Goal: Transaction & Acquisition: Book appointment/travel/reservation

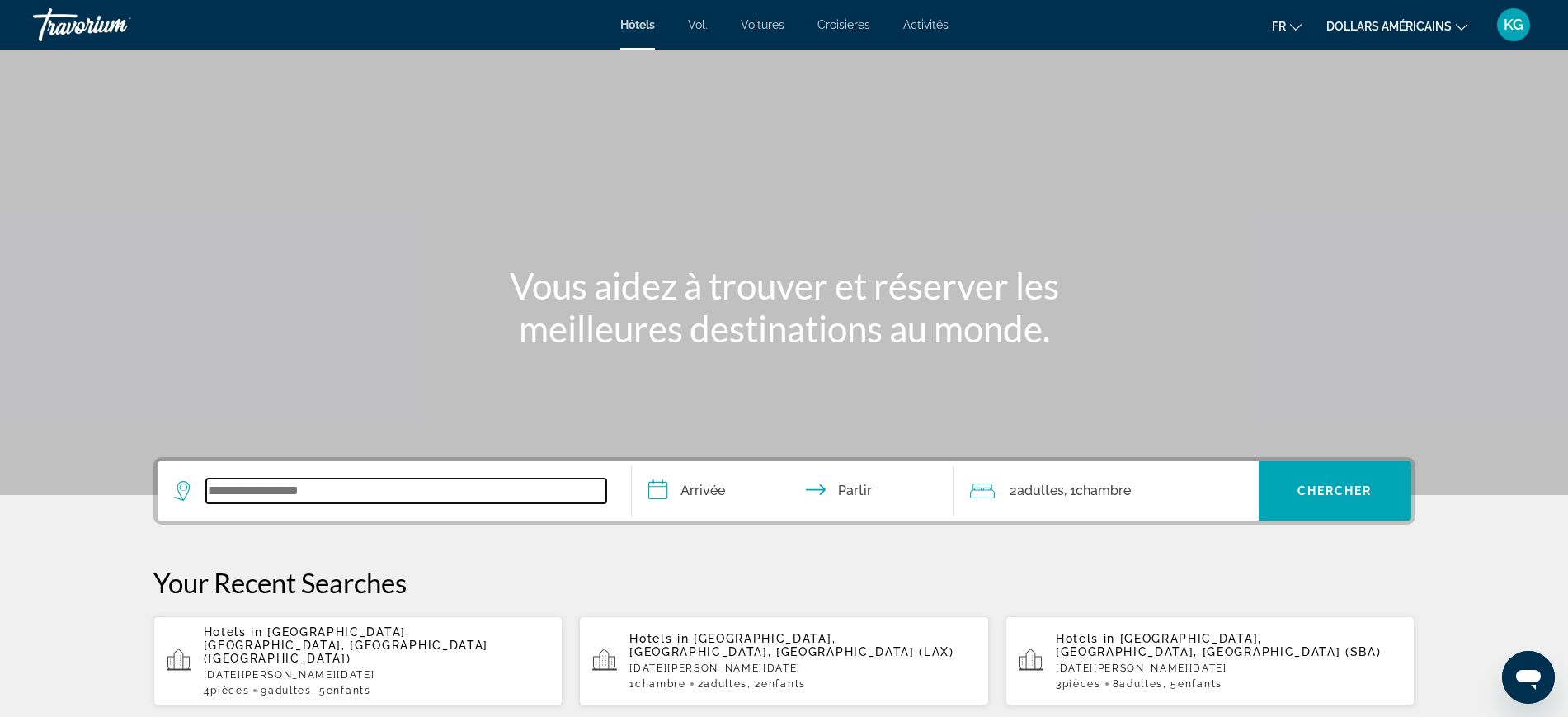
click at [392, 502] on input "Widget de recherche" at bounding box center [406, 491] width 400 height 25
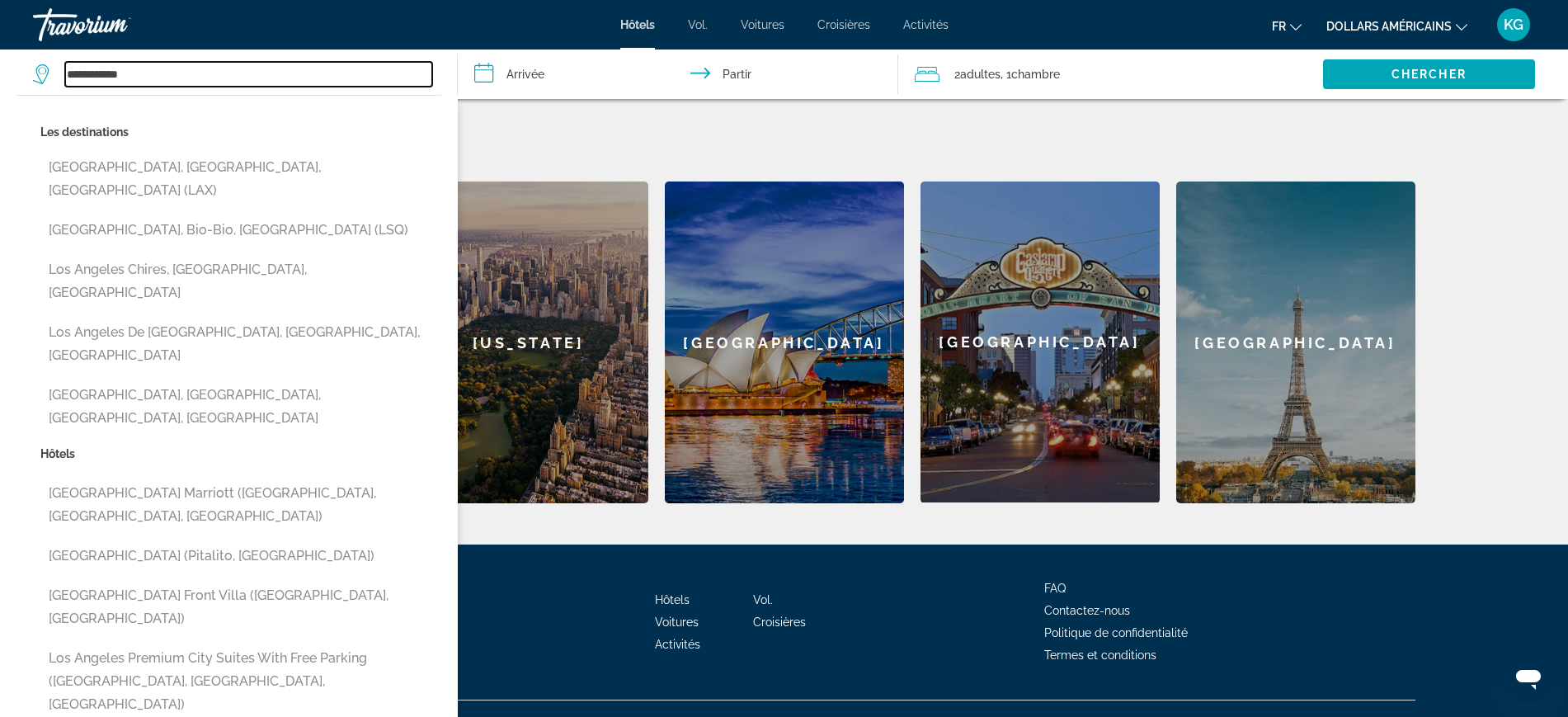
scroll to position [627, 0]
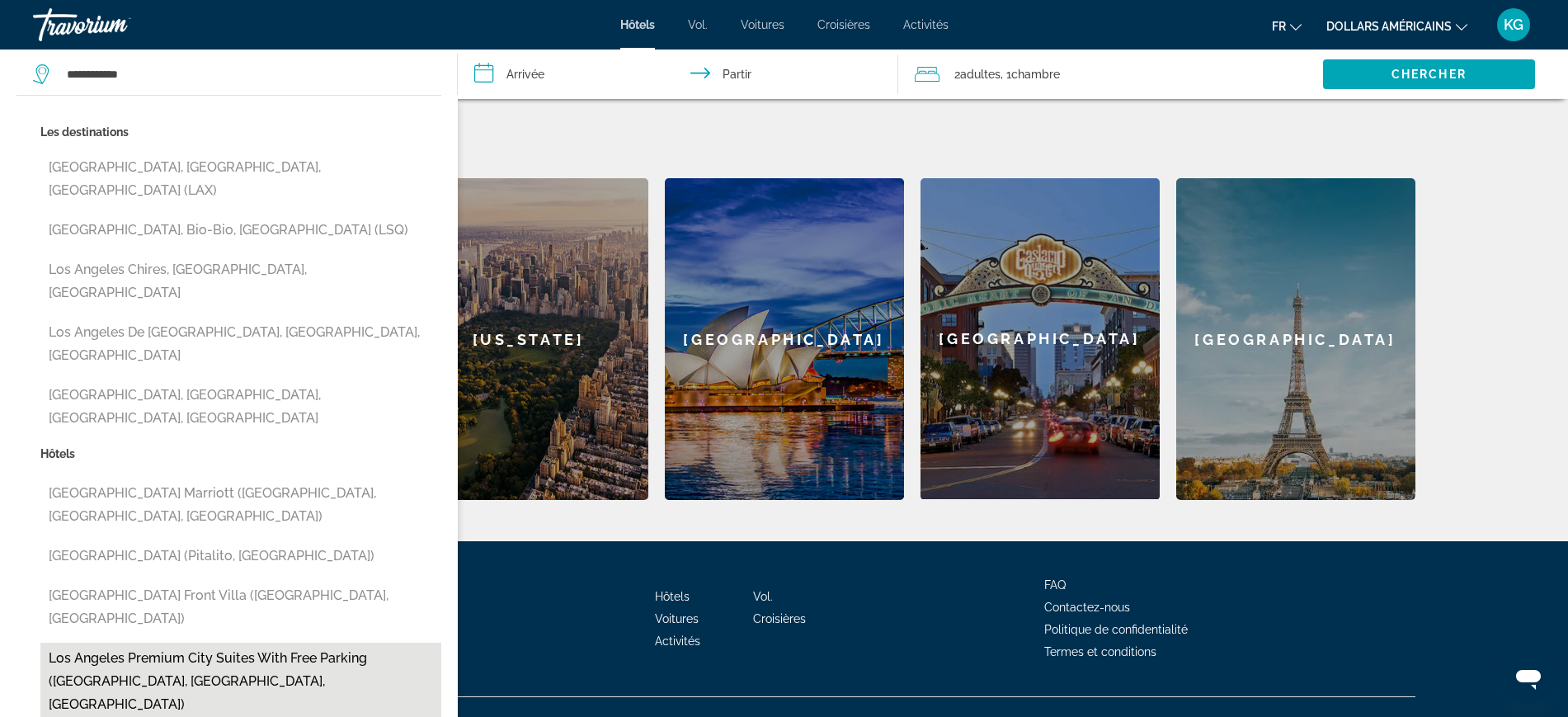
click at [184, 643] on button "Los Angeles Premium City Suites with Free Parking ([GEOGRAPHIC_DATA], [GEOGRAPH…" at bounding box center [241, 681] width 401 height 77
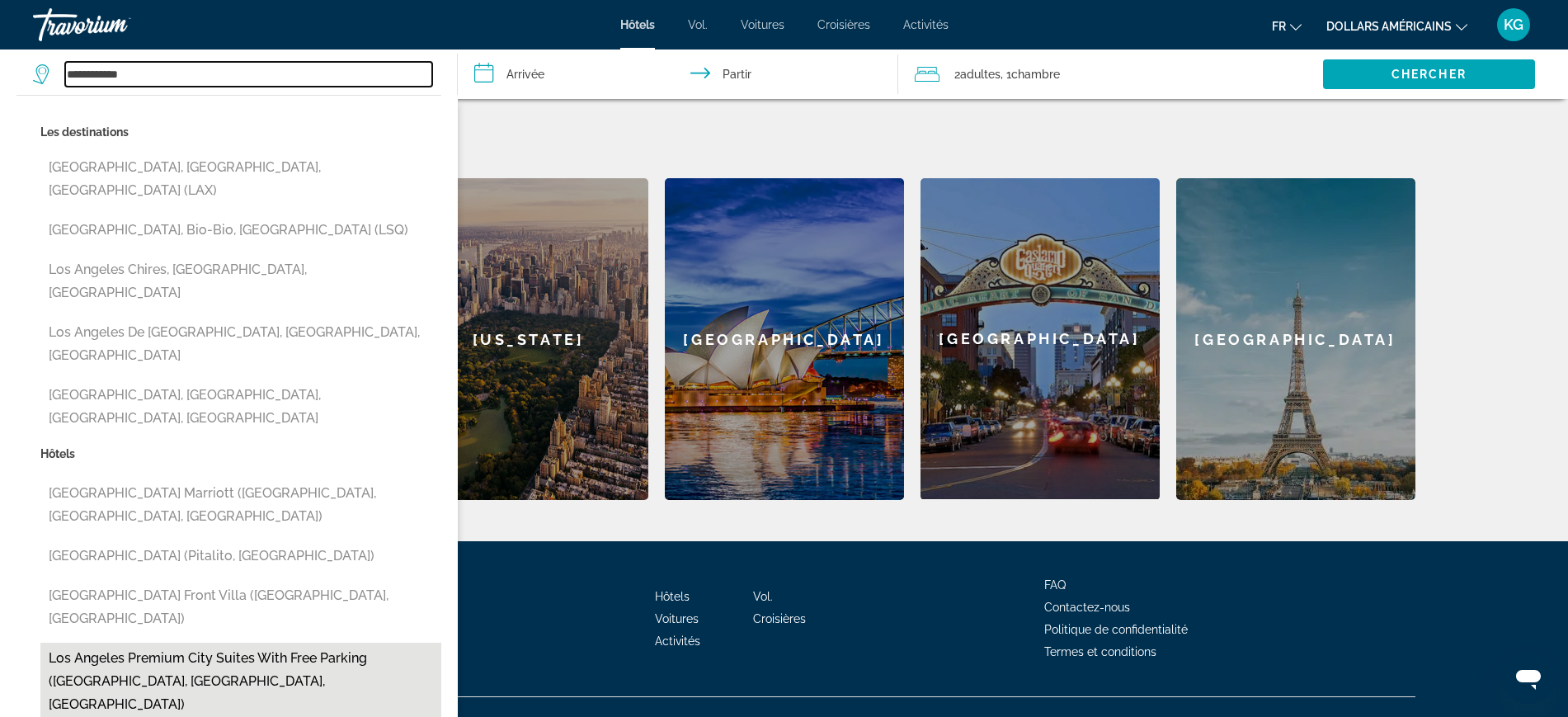
type input "**********"
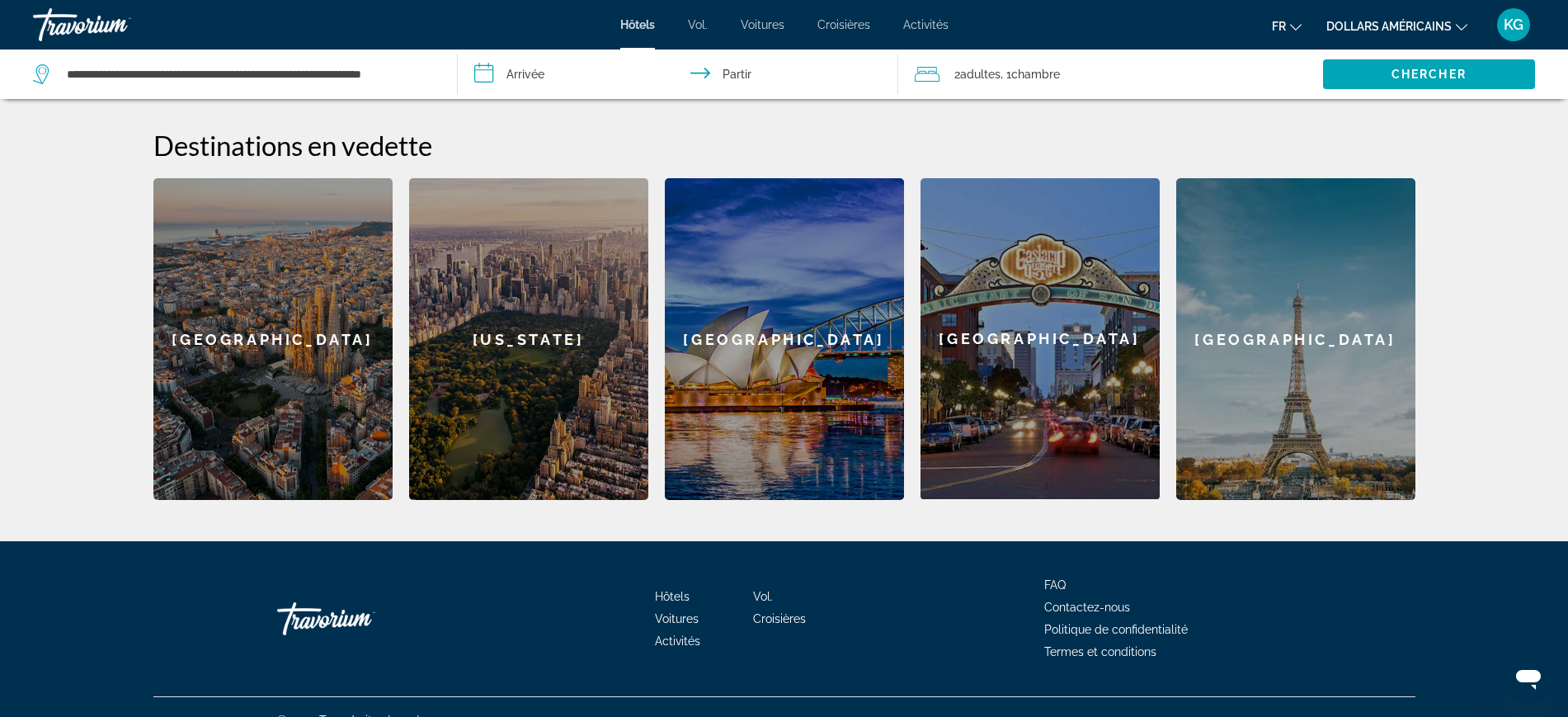
click at [531, 71] on input "**********" at bounding box center [682, 77] width 448 height 54
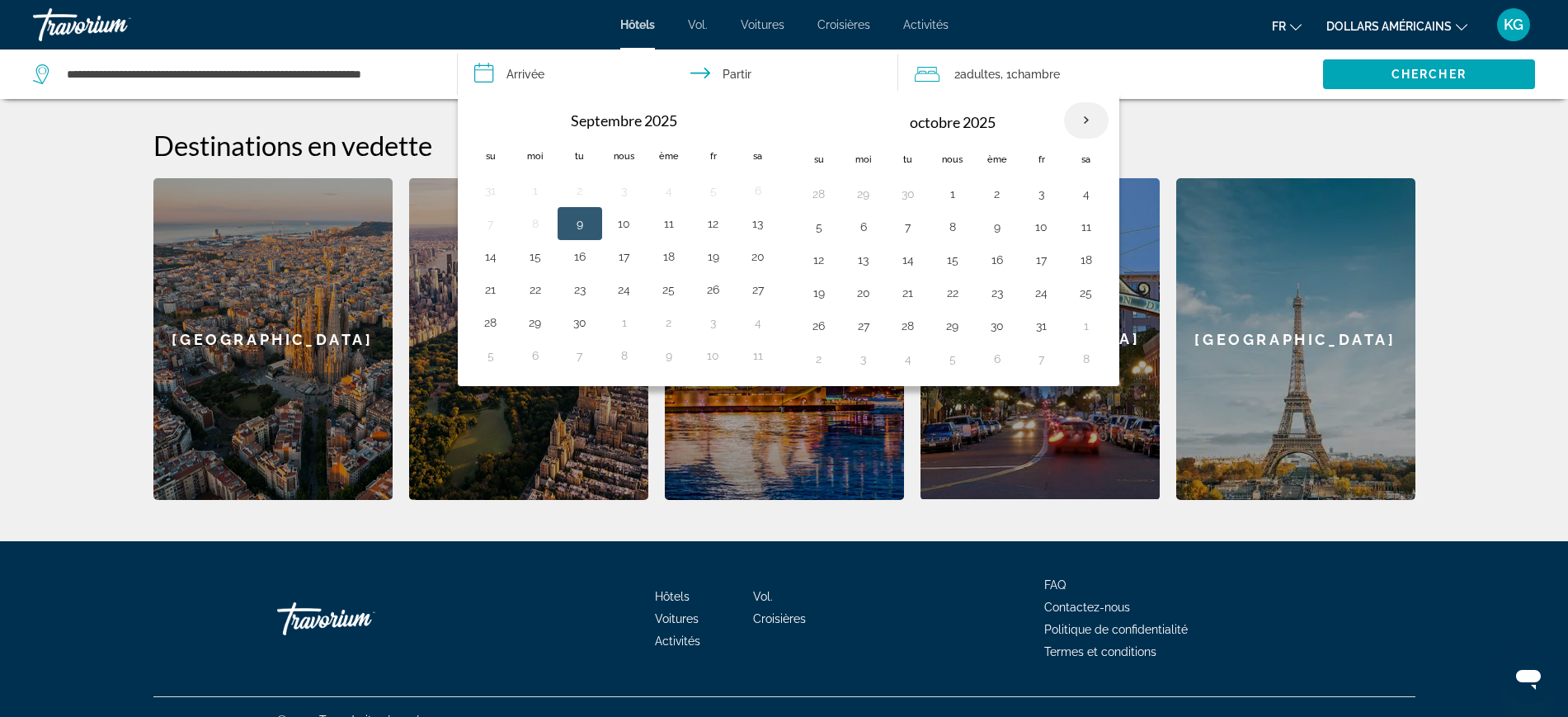
click at [1092, 119] on th "Mois prochain" at bounding box center [1087, 121] width 45 height 37
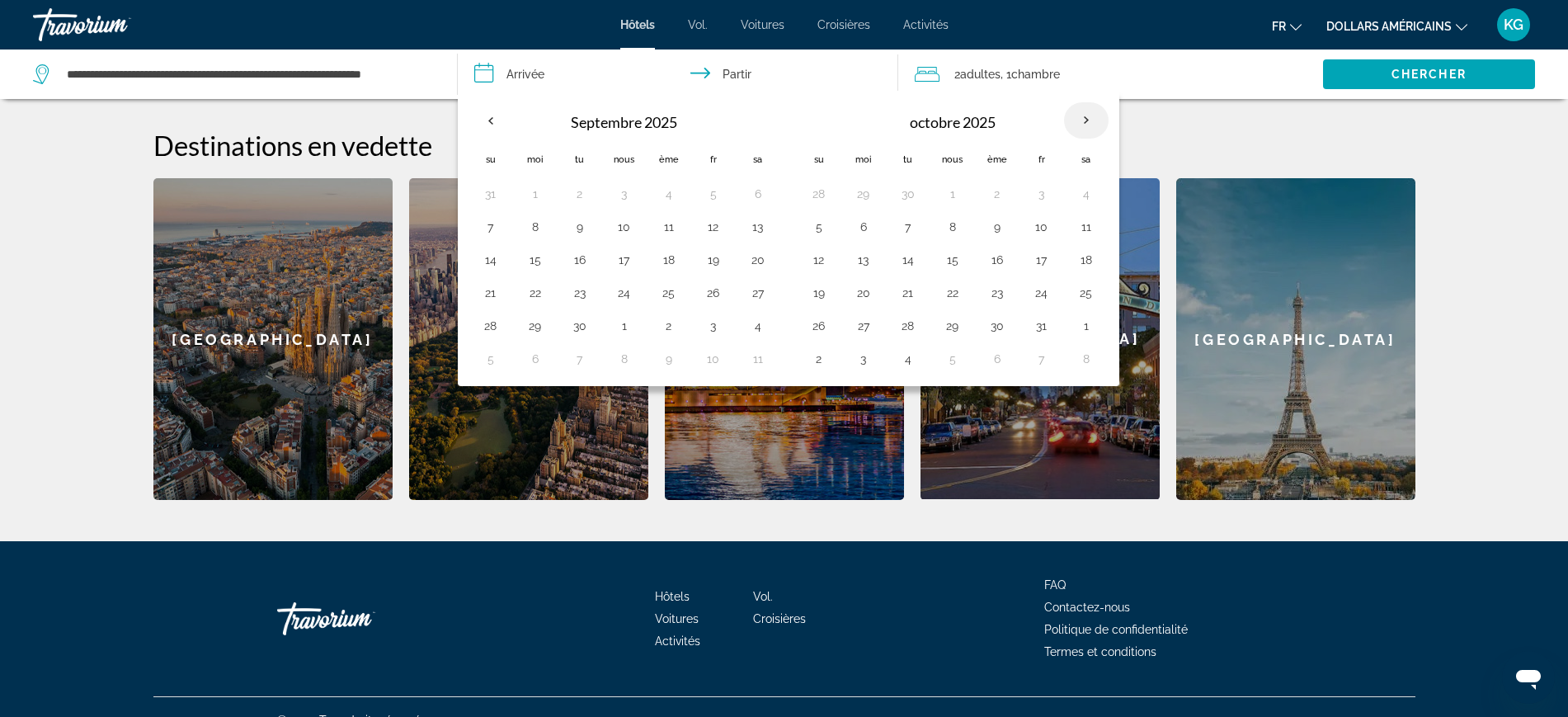
click at [1092, 119] on th "Mois prochain" at bounding box center [1087, 121] width 45 height 37
click at [1090, 111] on th "Mois prochain" at bounding box center [1087, 121] width 45 height 37
drag, startPoint x: 1089, startPoint y: 111, endPoint x: 1073, endPoint y: 122, distance: 19.4
click at [1091, 111] on th "Mois prochain" at bounding box center [1087, 121] width 45 height 37
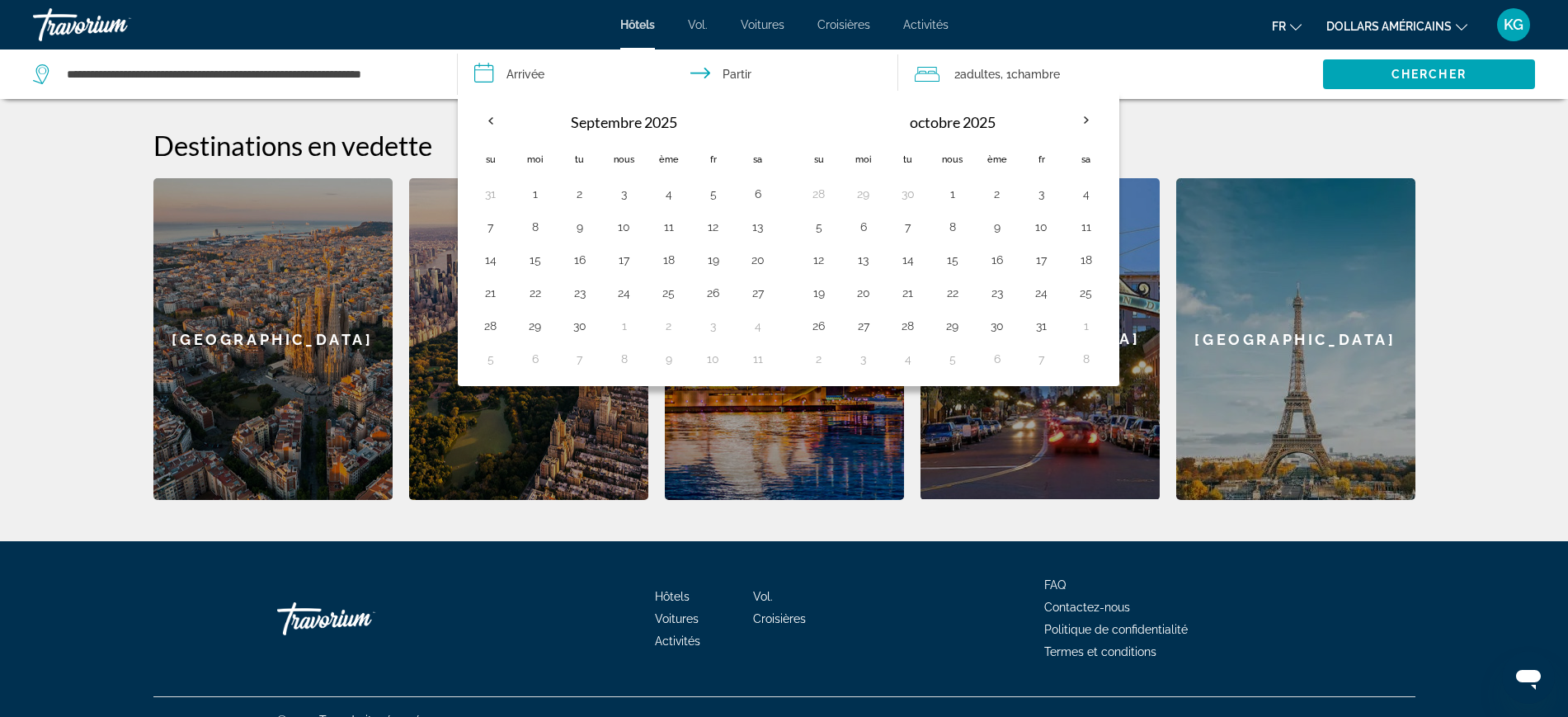
click at [716, 75] on input "**********" at bounding box center [682, 77] width 448 height 54
click at [961, 122] on font "octobre 2025" at bounding box center [952, 122] width 86 height 18
click at [1043, 126] on th "octobre 2025" at bounding box center [953, 121] width 223 height 40
click at [1048, 126] on th "octobre 2025" at bounding box center [953, 121] width 223 height 40
click at [1002, 123] on th "octobre 2025" at bounding box center [953, 121] width 223 height 40
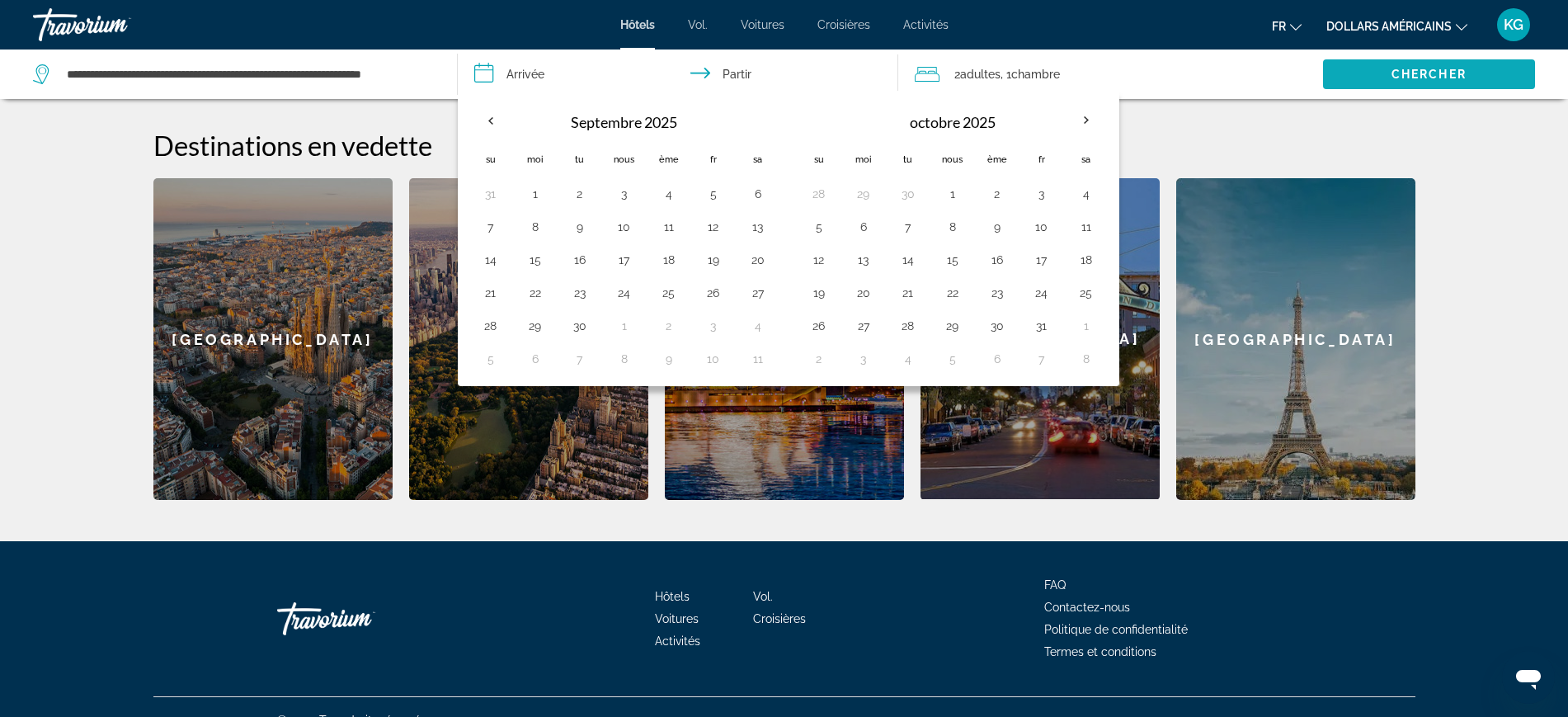
drag, startPoint x: 1458, startPoint y: 64, endPoint x: 1447, endPoint y: 67, distance: 11.4
click at [1458, 66] on span "Widget de recherche" at bounding box center [1428, 74] width 212 height 40
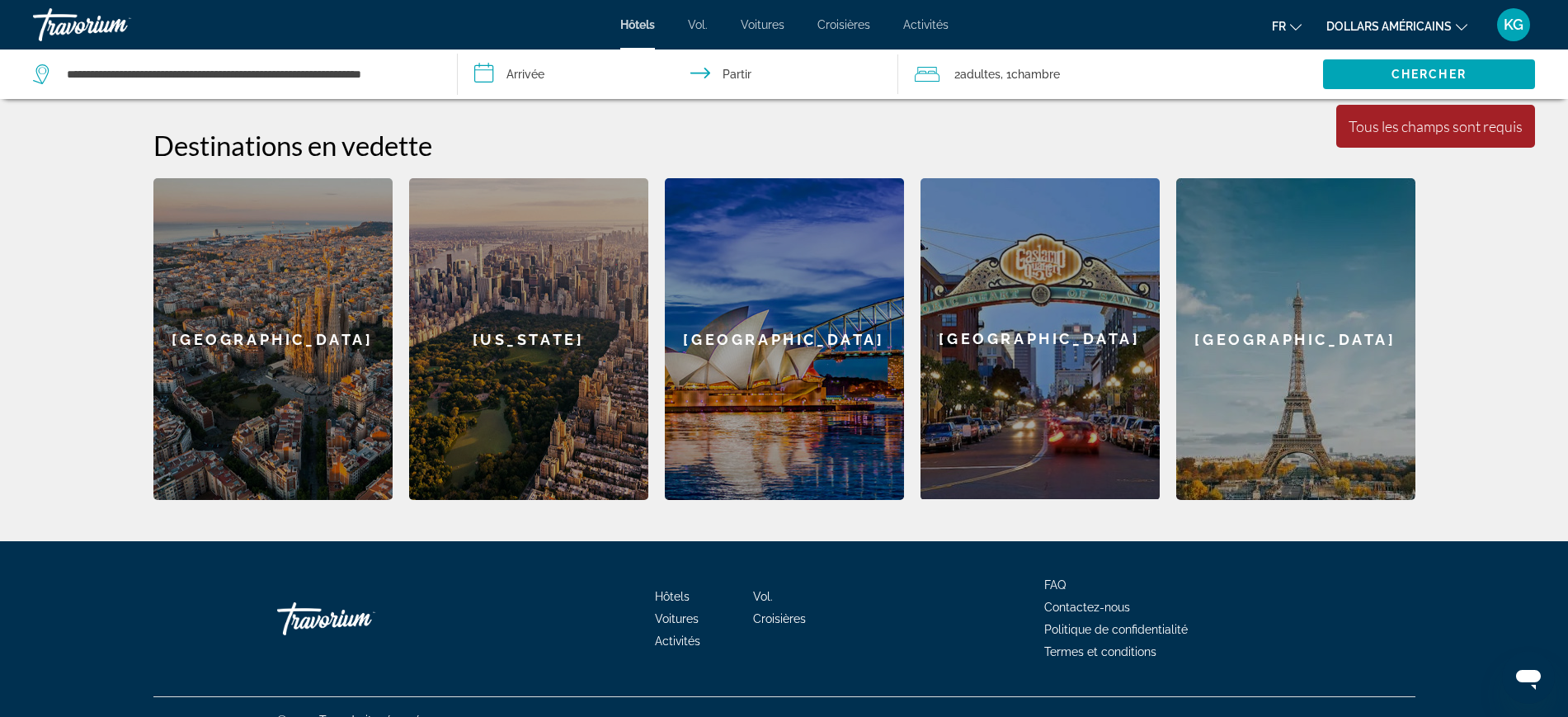
scroll to position [215, 0]
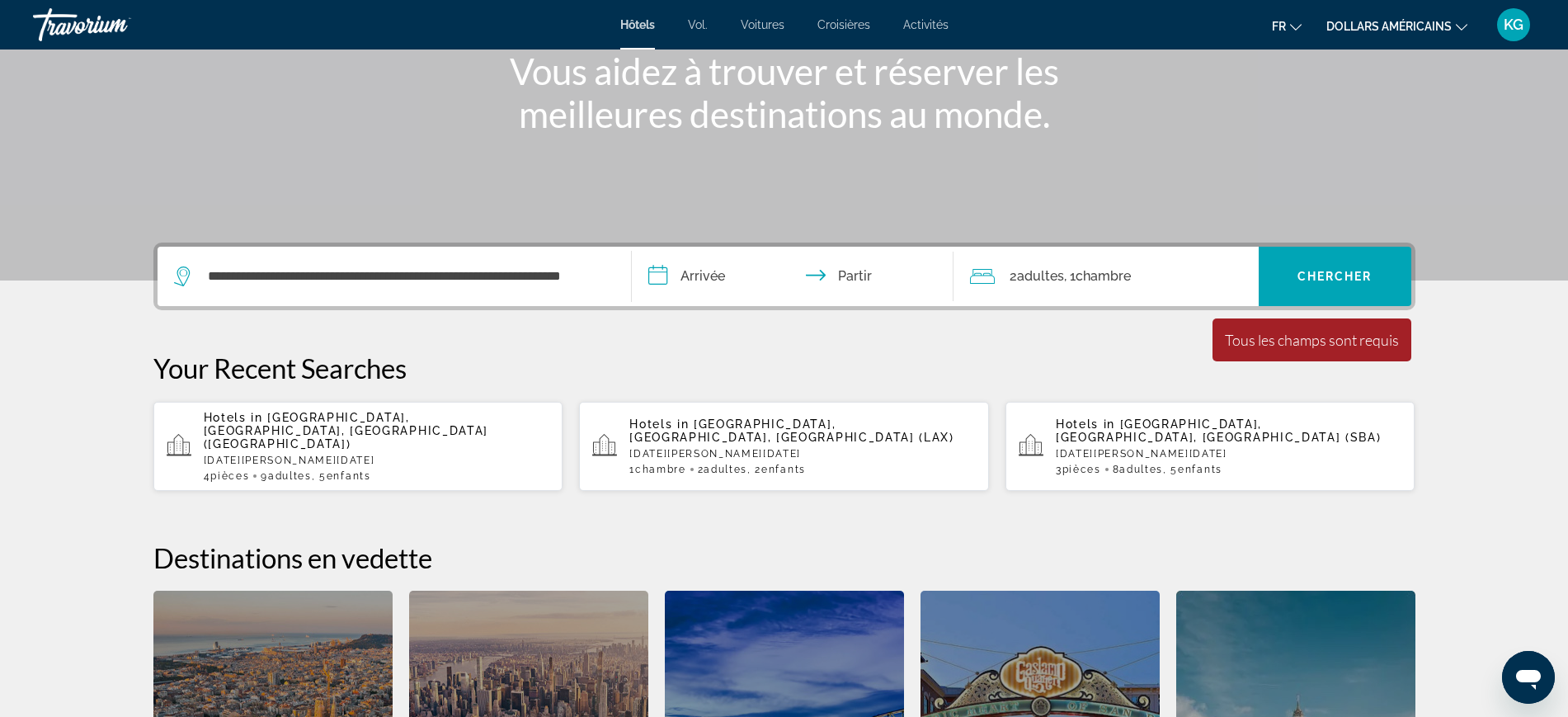
click at [704, 269] on input "**********" at bounding box center [796, 279] width 328 height 64
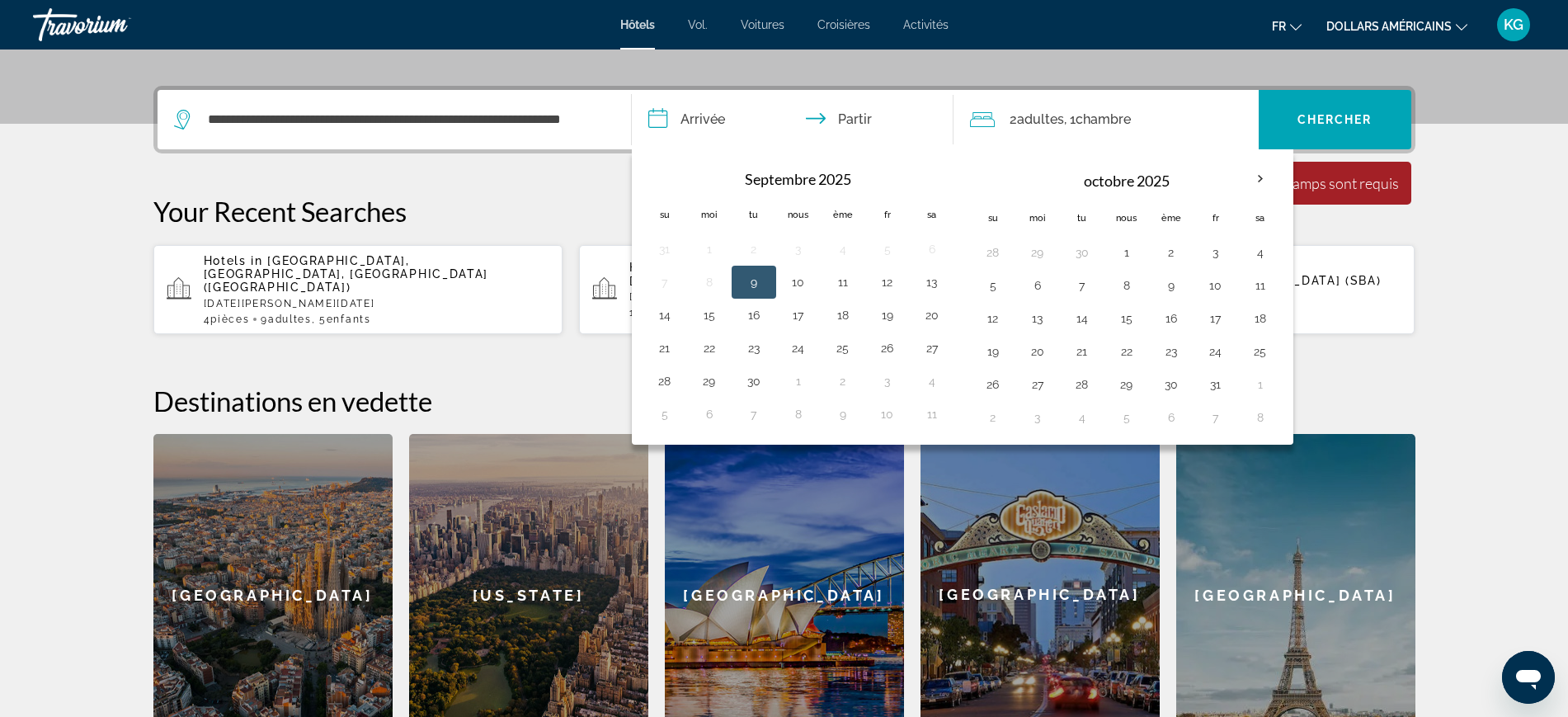
scroll to position [403, 0]
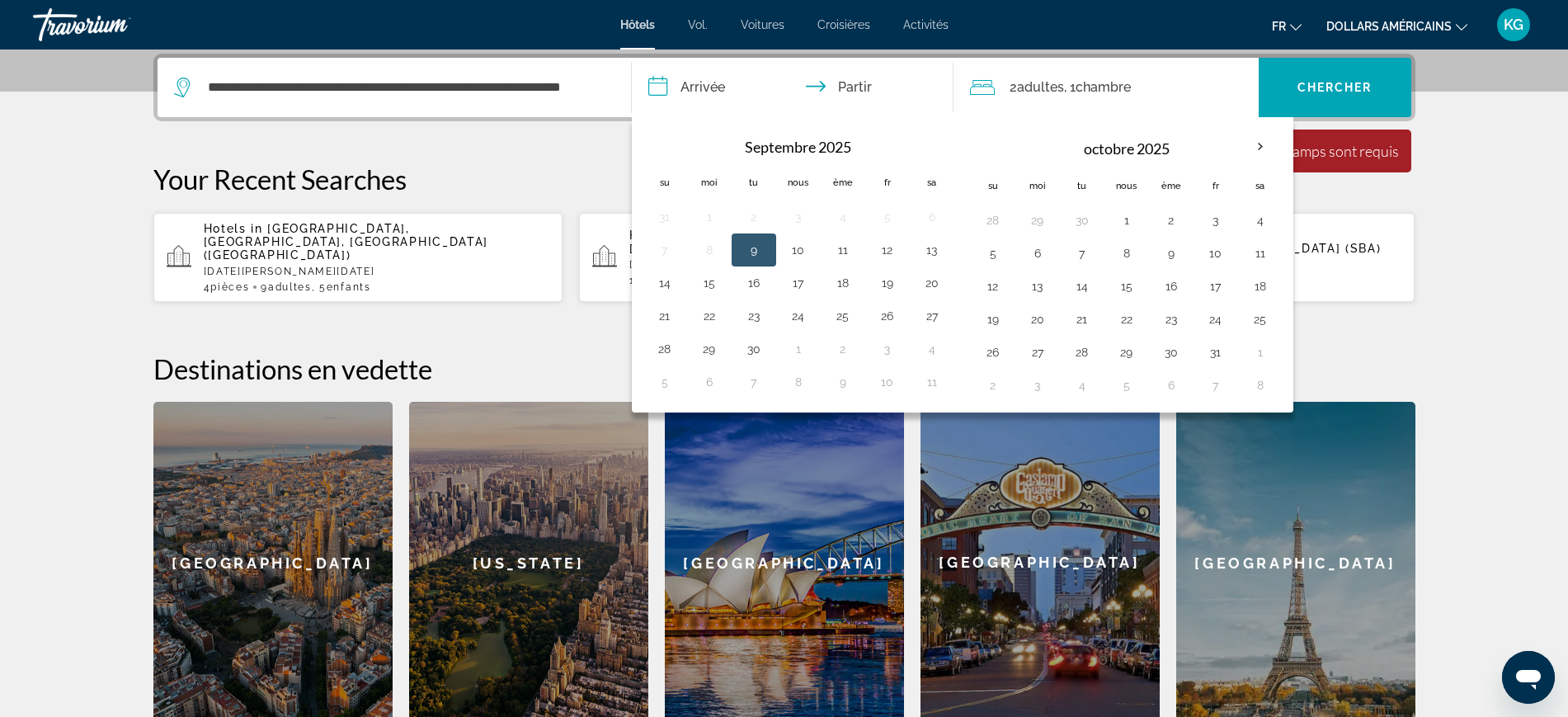
click at [668, 83] on input "**********" at bounding box center [796, 89] width 328 height 64
click at [1265, 145] on th "Mois prochain" at bounding box center [1260, 147] width 45 height 37
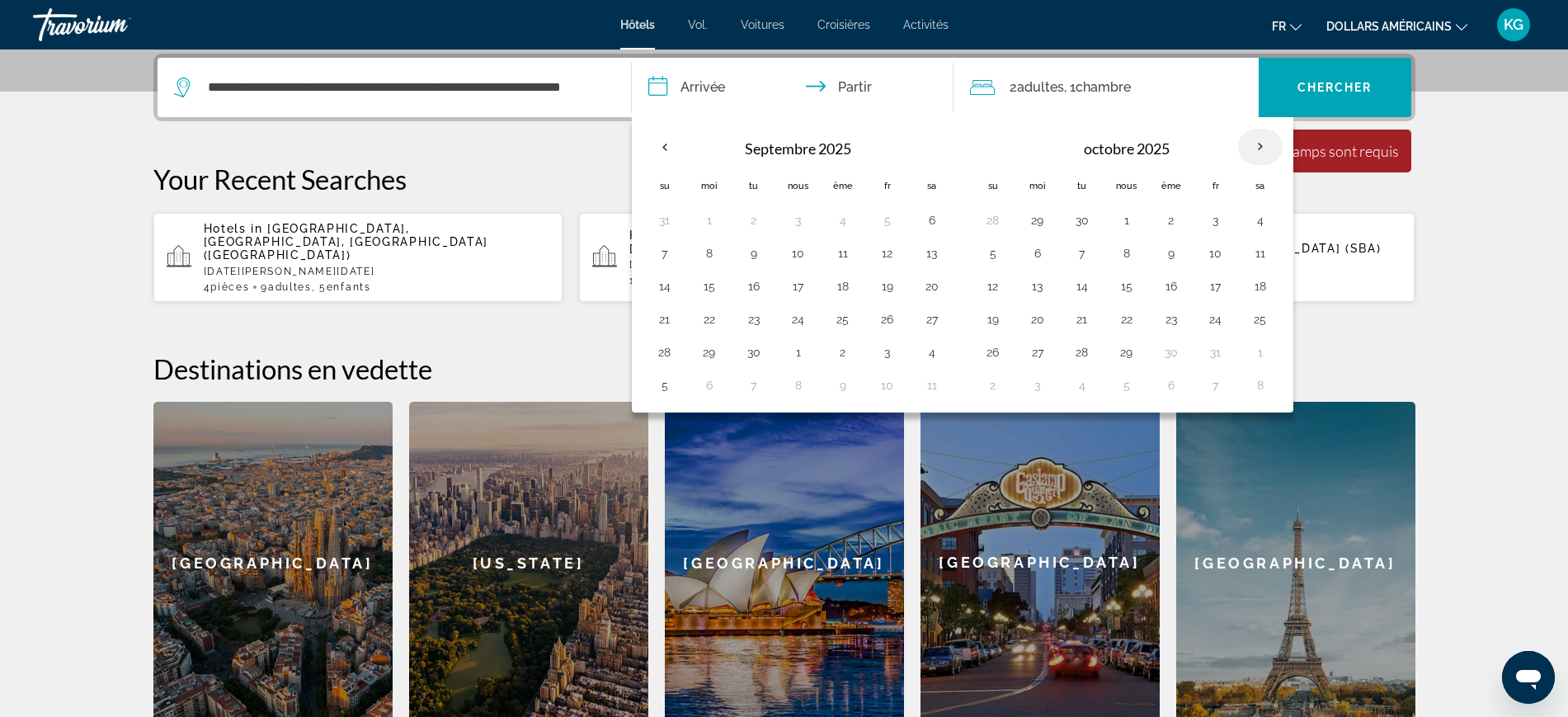
click at [1265, 145] on th "Mois prochain" at bounding box center [1260, 147] width 45 height 37
click at [1072, 88] on font ", 1" at bounding box center [1070, 87] width 12 height 16
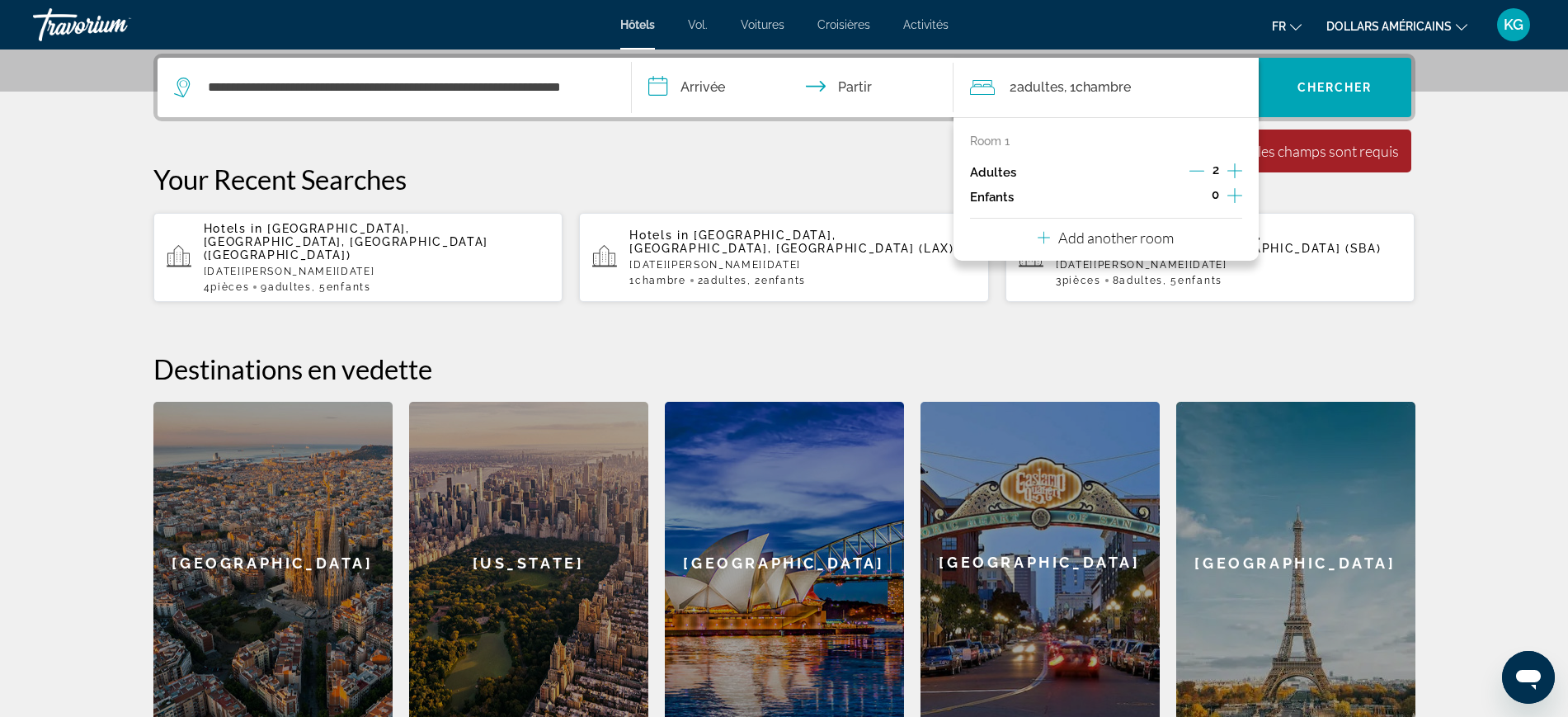
click at [1235, 193] on icon "Increment children" at bounding box center [1235, 195] width 15 height 15
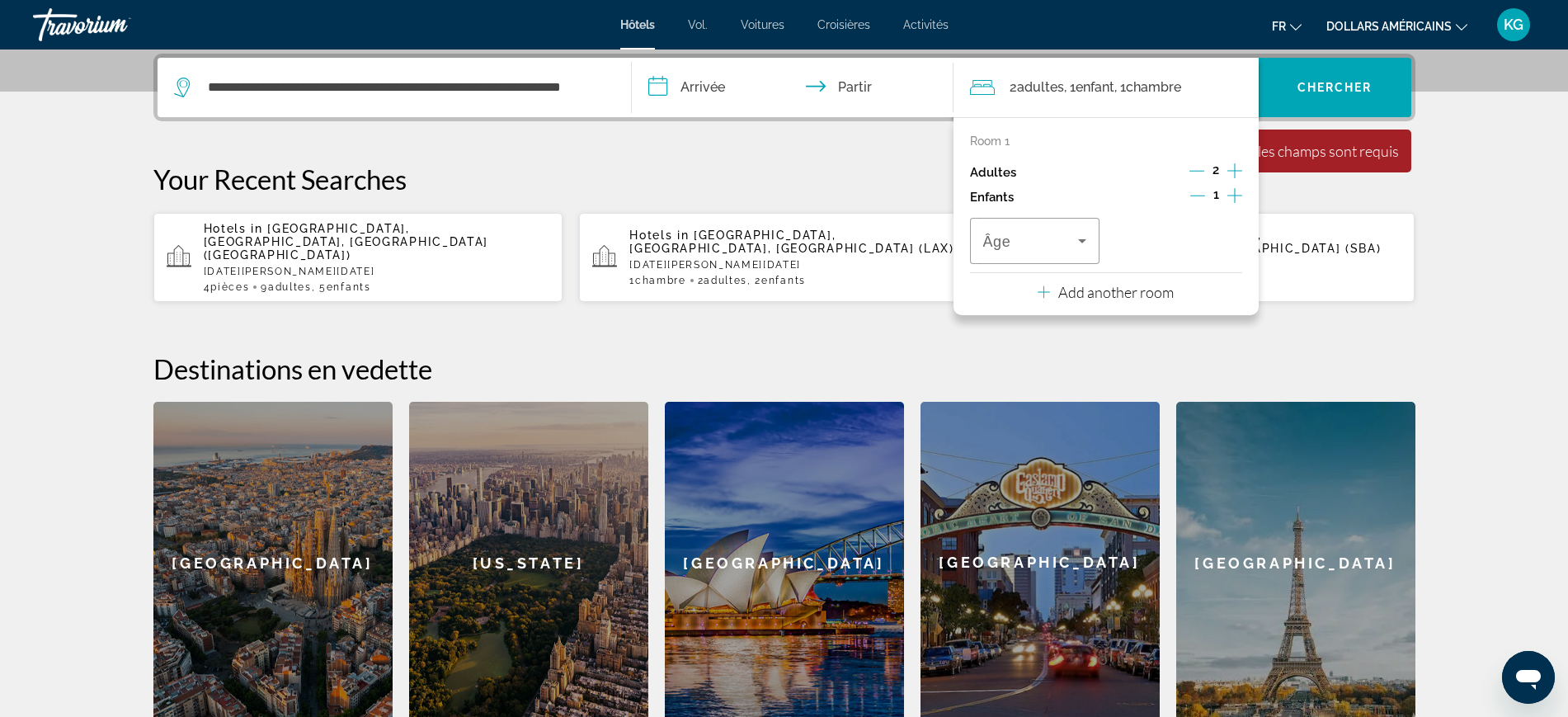
click at [1236, 164] on icon "Increment adults" at bounding box center [1235, 171] width 15 height 20
